Goal: Transaction & Acquisition: Purchase product/service

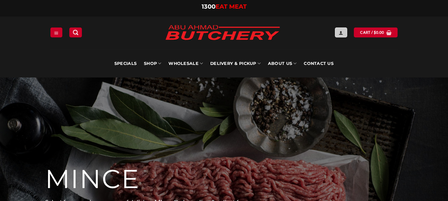
click at [342, 30] on link "Login" at bounding box center [341, 33] width 12 height 10
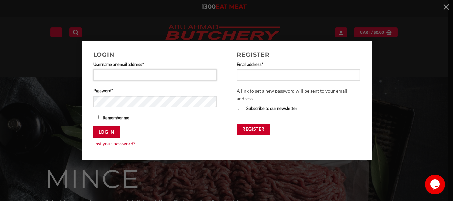
click at [149, 76] on input "Username or email address * Required" at bounding box center [155, 74] width 124 height 11
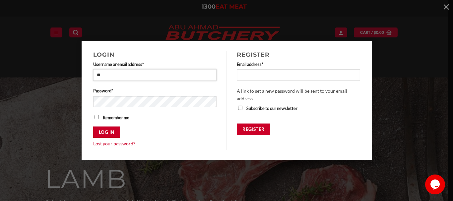
type input "**********"
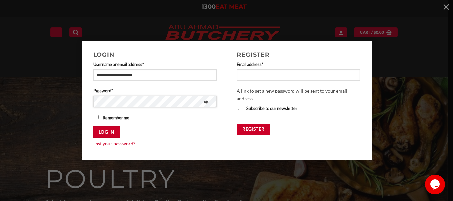
click at [93, 127] on button "Log in" at bounding box center [106, 133] width 27 height 12
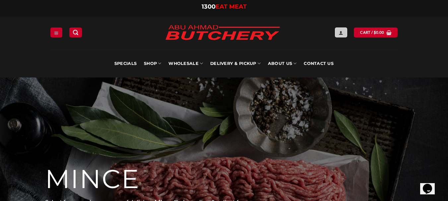
click at [341, 32] on icon "Login" at bounding box center [341, 32] width 5 height 5
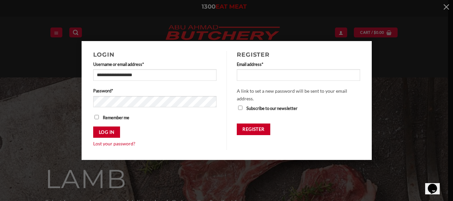
click at [397, 114] on div "**********" at bounding box center [226, 100] width 433 height 119
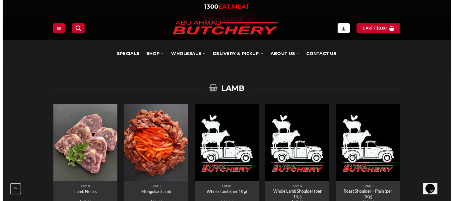
scroll to position [1195, 0]
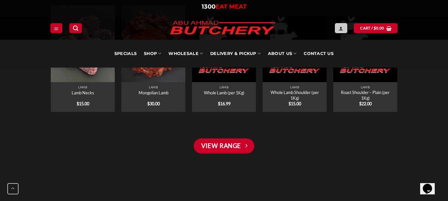
click at [343, 28] on icon "Login" at bounding box center [341, 28] width 5 height 5
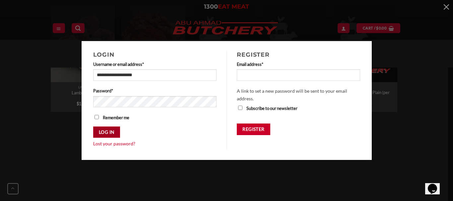
click at [112, 128] on button "Log in" at bounding box center [106, 133] width 27 height 12
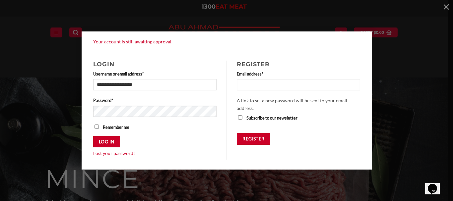
click at [341, 144] on p "Register" at bounding box center [298, 141] width 123 height 16
click at [397, 81] on div "**********" at bounding box center [226, 101] width 433 height 138
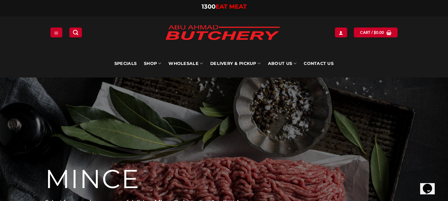
click at [413, 65] on div "Specials SHOP Meats All Meat Selection Mince / Kafta Beef Burgers Gourmet Items…" at bounding box center [224, 64] width 448 height 28
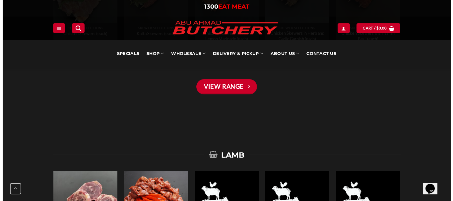
scroll to position [1128, 0]
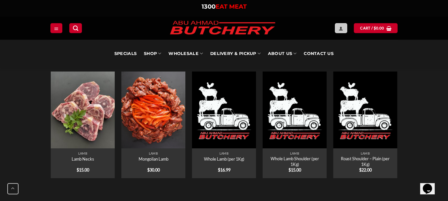
click at [344, 28] on link "Login" at bounding box center [341, 28] width 12 height 10
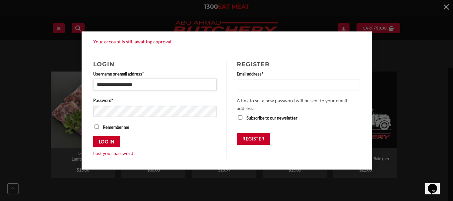
click at [158, 84] on input "**********" at bounding box center [155, 84] width 124 height 11
drag, startPoint x: 158, startPoint y: 84, endPoint x: 59, endPoint y: 84, distance: 98.9
click at [59, 84] on div "**********" at bounding box center [226, 101] width 433 height 138
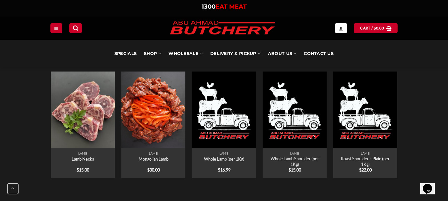
click at [341, 25] on link "Login" at bounding box center [341, 28] width 12 height 10
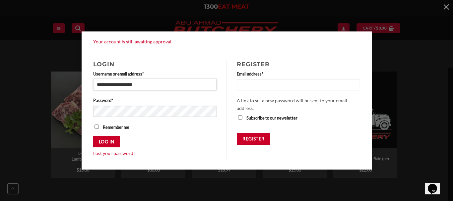
drag, startPoint x: 144, startPoint y: 84, endPoint x: 84, endPoint y: 83, distance: 60.7
click at [84, 83] on div "**********" at bounding box center [155, 110] width 144 height 99
type input "**********"
click at [93, 136] on button "Log in" at bounding box center [106, 142] width 27 height 12
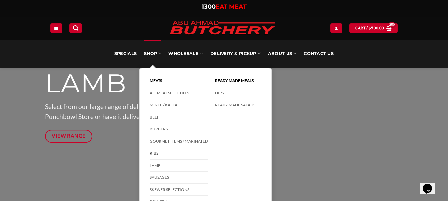
scroll to position [100, 0]
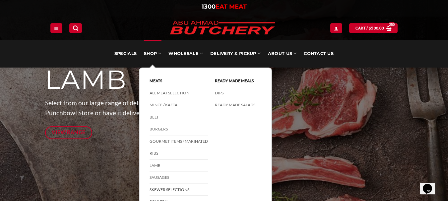
click at [175, 189] on link "Skewer Selections" at bounding box center [179, 190] width 58 height 12
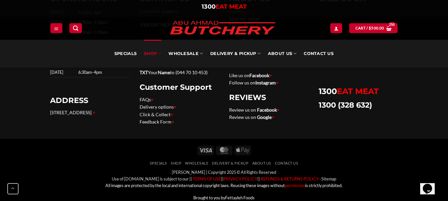
scroll to position [664, 0]
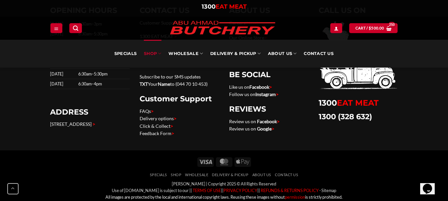
click at [337, 103] on link "1300 EAT MEAT" at bounding box center [349, 103] width 60 height 10
click at [146, 112] on link "FAQs >" at bounding box center [147, 112] width 14 height 6
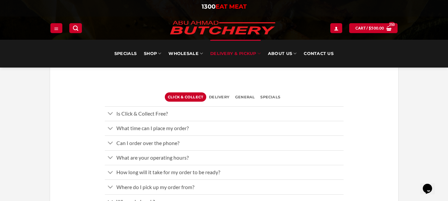
scroll to position [133, 0]
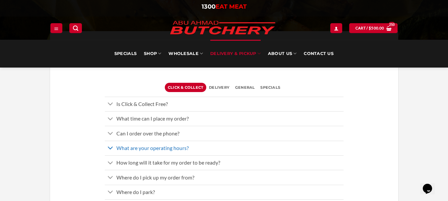
click at [113, 146] on icon "Toggle" at bounding box center [111, 148] width 6 height 11
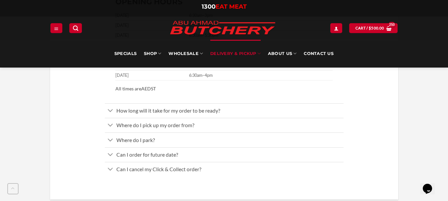
scroll to position [299, 0]
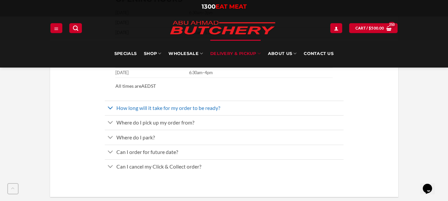
click at [110, 106] on icon "Toggle" at bounding box center [111, 108] width 6 height 11
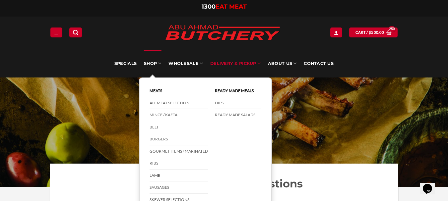
scroll to position [33, 0]
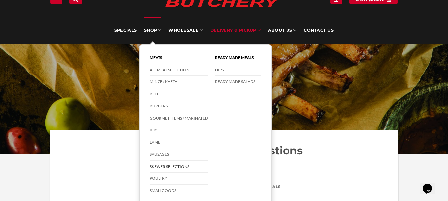
click at [175, 166] on link "Skewer Selections" at bounding box center [179, 167] width 58 height 12
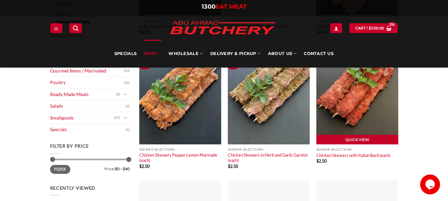
scroll to position [199, 0]
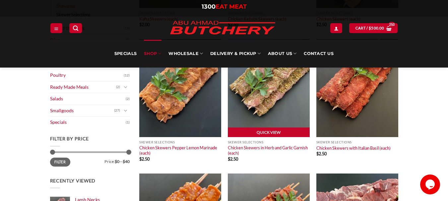
click at [262, 121] on img at bounding box center [269, 88] width 82 height 98
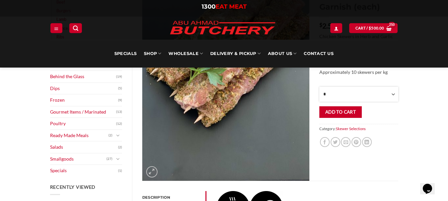
click at [329, 98] on select "* * * * * * * * * ** ** ** ** ** ** ** ** ** ** ** ** ** ** ** ** ** ** ** ** *…" at bounding box center [359, 94] width 79 height 15
click at [329, 100] on select "* * * * * * * * * ** ** ** ** ** ** ** ** ** ** ** ** ** ** ** ** ** ** ** ** *…" at bounding box center [359, 94] width 79 height 15
select select "***"
click at [320, 102] on select "* * * * * * * * * ** ** ** ** ** ** ** ** ** ** ** ** ** ** ** ** ** ** ** ** *…" at bounding box center [359, 94] width 79 height 15
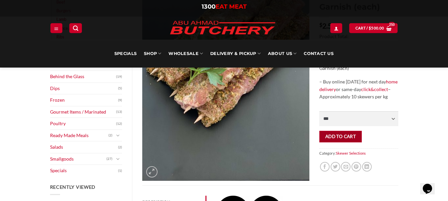
click at [343, 141] on button "Add to cart" at bounding box center [341, 137] width 42 height 12
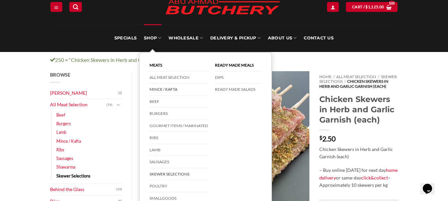
scroll to position [33, 0]
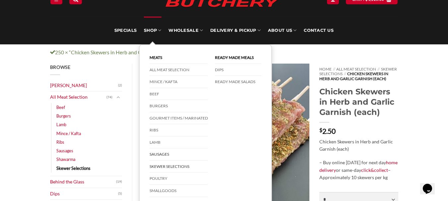
click at [156, 156] on link "Sausages" at bounding box center [179, 155] width 58 height 12
click at [157, 155] on link "Sausages" at bounding box center [179, 155] width 58 height 12
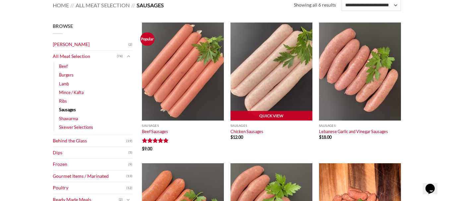
scroll to position [100, 0]
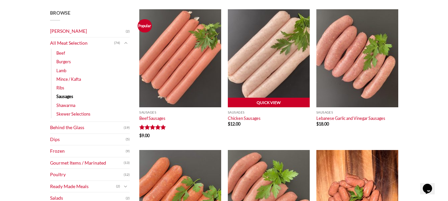
click at [271, 102] on link "Quick View" at bounding box center [269, 103] width 82 height 10
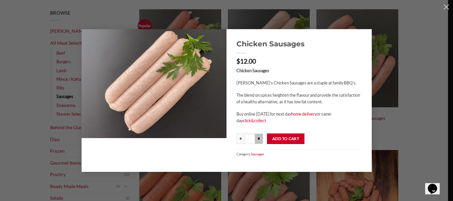
click at [258, 144] on input "*" at bounding box center [259, 139] width 8 height 11
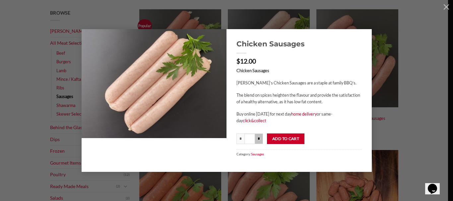
click at [258, 144] on input "*" at bounding box center [259, 139] width 8 height 11
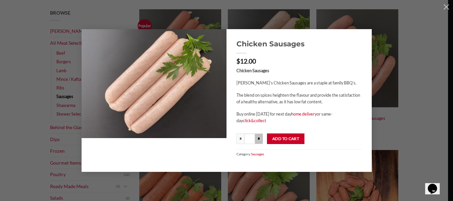
click at [258, 144] on input "*" at bounding box center [259, 139] width 8 height 11
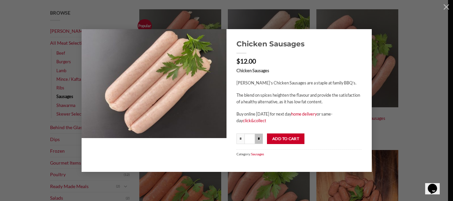
click at [258, 144] on input "*" at bounding box center [259, 139] width 8 height 11
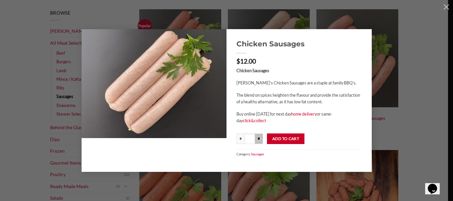
click at [258, 144] on input "*" at bounding box center [259, 139] width 8 height 11
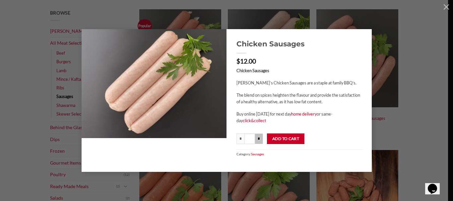
click at [258, 144] on input "*" at bounding box center [259, 139] width 8 height 11
type input "****"
click at [281, 141] on button "Add to cart" at bounding box center [286, 139] width 38 height 11
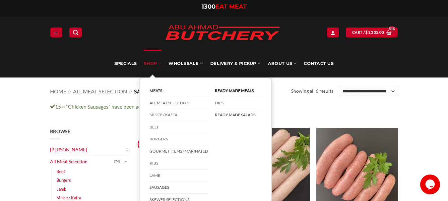
click at [222, 116] on link "Ready Made Salads" at bounding box center [238, 115] width 46 height 12
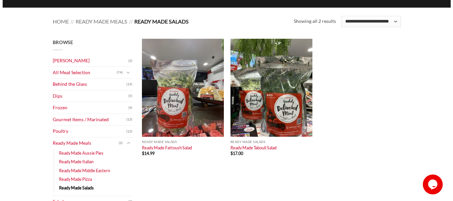
scroll to position [100, 0]
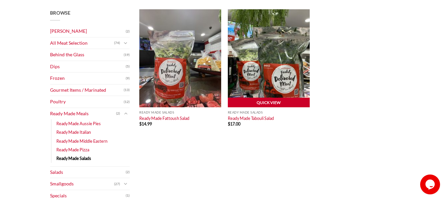
click at [268, 99] on link "Quick View" at bounding box center [269, 103] width 82 height 10
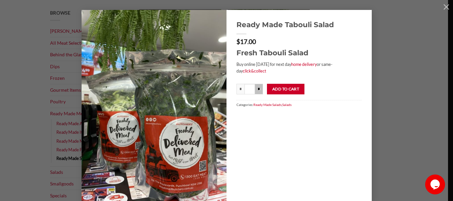
click at [257, 86] on input "*" at bounding box center [259, 89] width 8 height 11
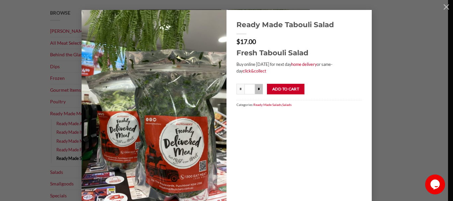
click at [257, 86] on input "*" at bounding box center [259, 89] width 8 height 11
type input "***"
click at [276, 90] on button "Add to cart" at bounding box center [286, 89] width 38 height 11
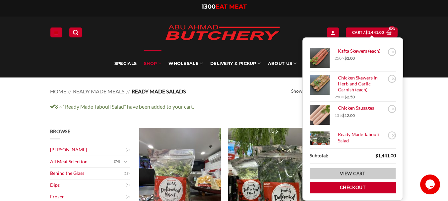
click at [354, 175] on link "View cart" at bounding box center [353, 174] width 86 height 12
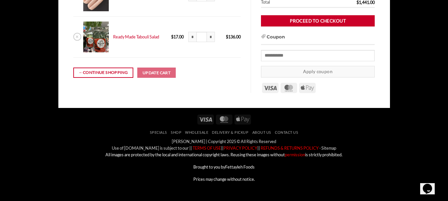
scroll to position [232, 0]
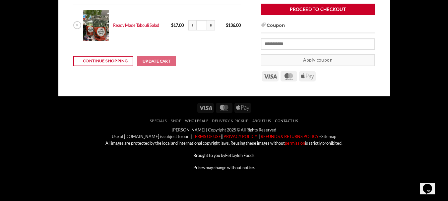
click at [285, 119] on link "Contact Us" at bounding box center [286, 121] width 23 height 4
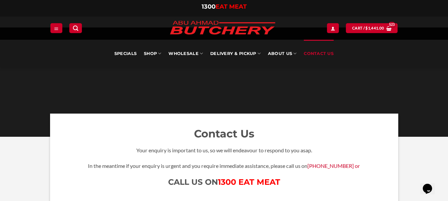
scroll to position [66, 0]
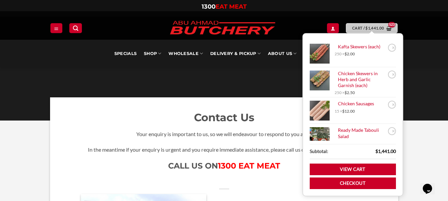
click at [370, 25] on link "Cart / $ 1,441.00" at bounding box center [372, 28] width 52 height 10
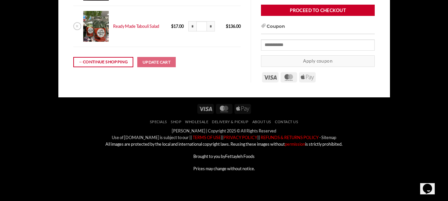
scroll to position [232, 0]
